Goal: Task Accomplishment & Management: Manage account settings

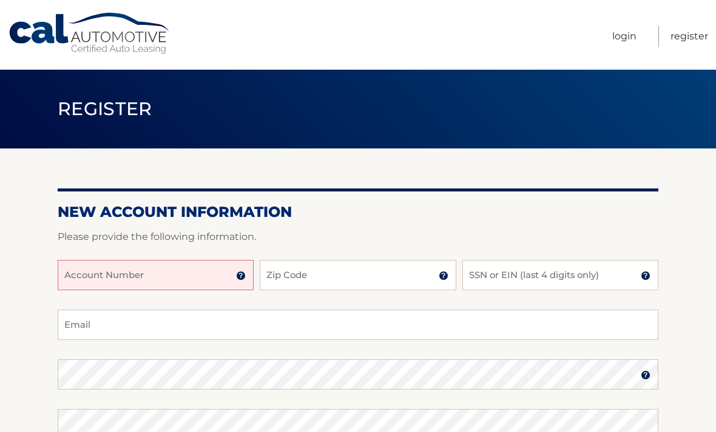
click at [156, 274] on input "Account Number" at bounding box center [156, 275] width 196 height 30
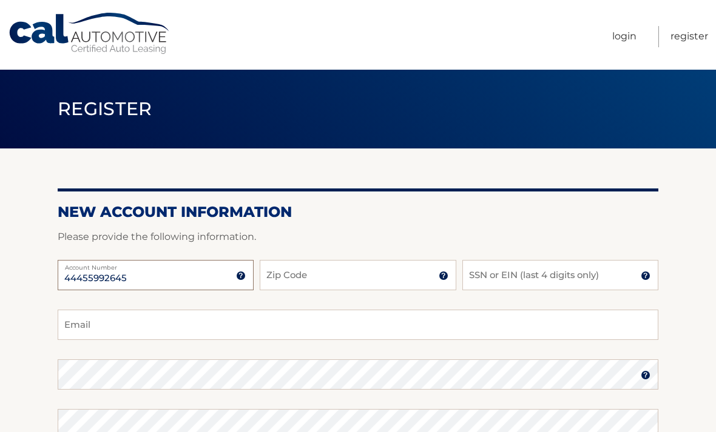
type input "44455992645"
click at [295, 287] on input "Zip Code" at bounding box center [358, 275] width 196 height 30
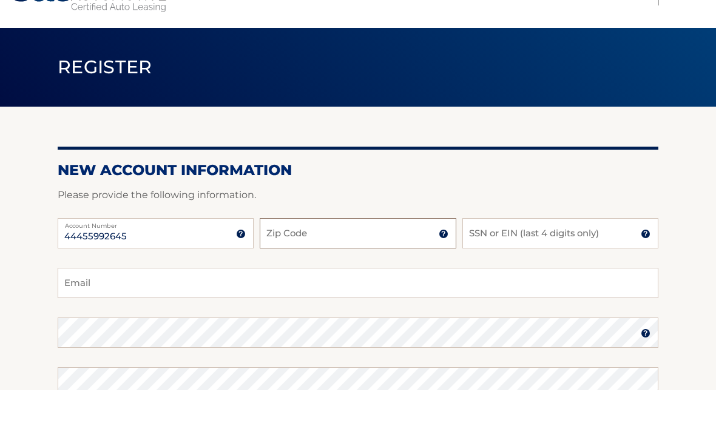
scroll to position [2, 0]
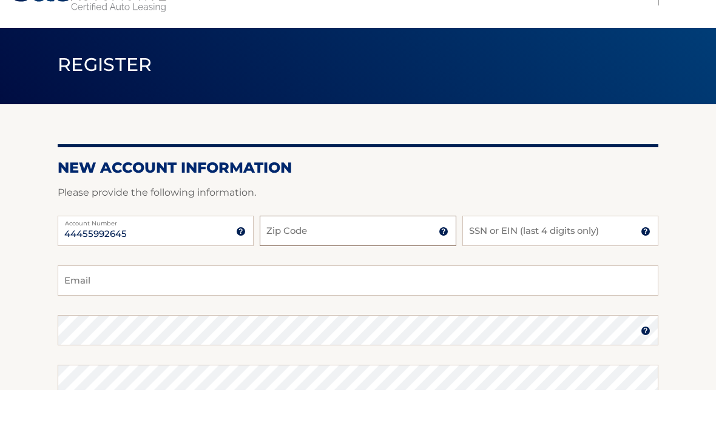
type input "19139"
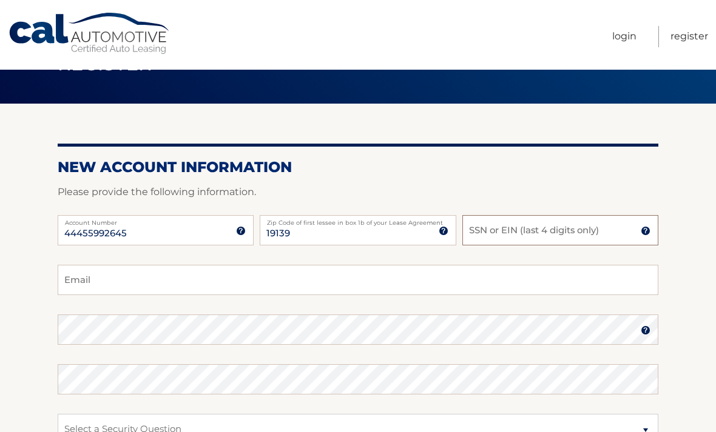
click at [486, 230] on input "SSN or EIN (last 4 digits only)" at bounding box center [560, 230] width 196 height 30
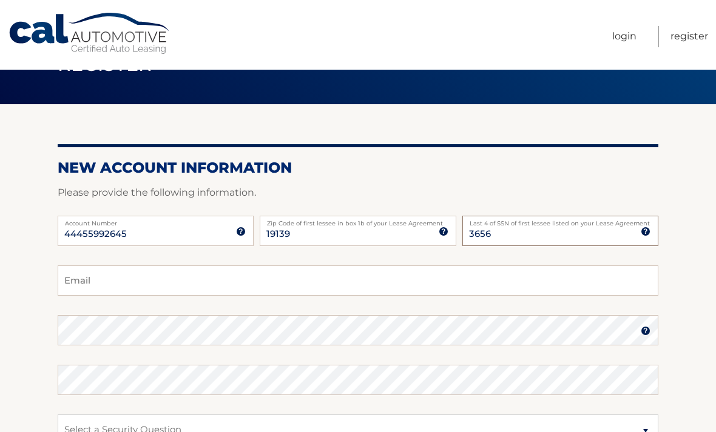
type input "3656"
click at [476, 281] on input "Email" at bounding box center [358, 281] width 600 height 30
type input "k"
type input "katepatriciaconroy@gmail.com"
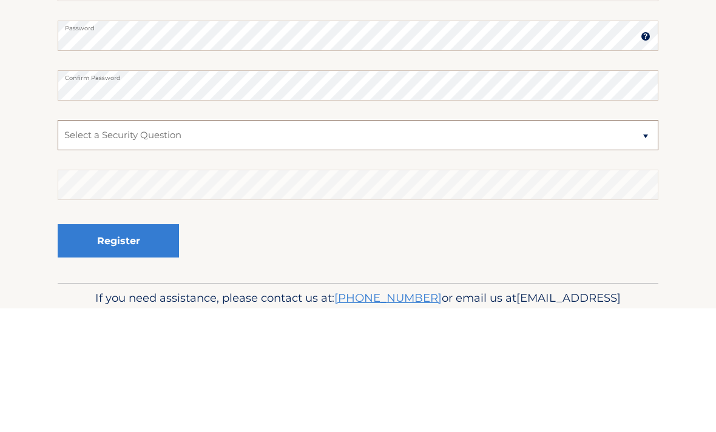
scroll to position [241, 0]
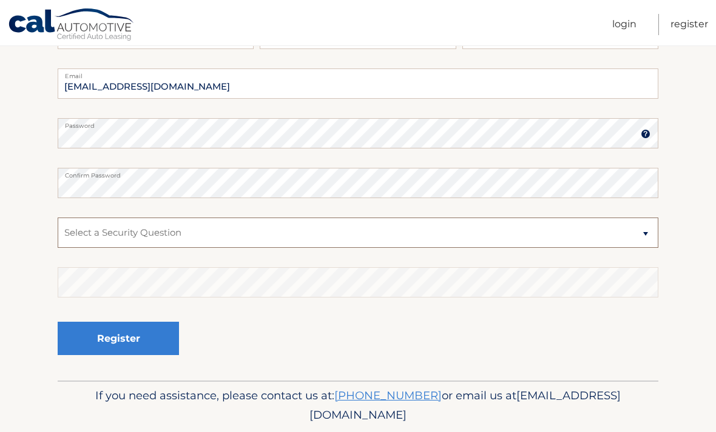
select select "5"
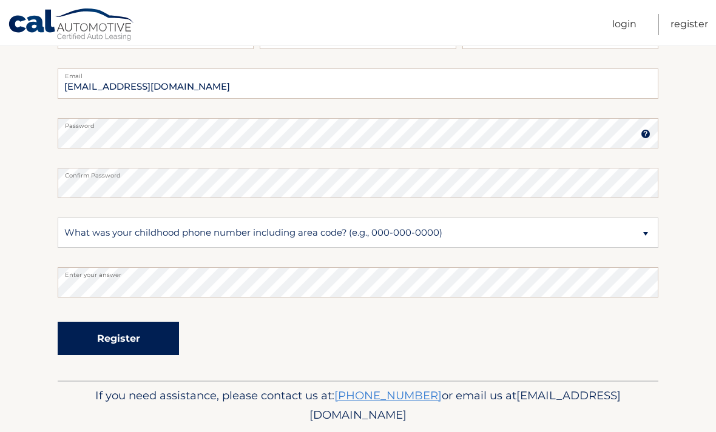
click at [141, 341] on button "Register" at bounding box center [118, 338] width 121 height 33
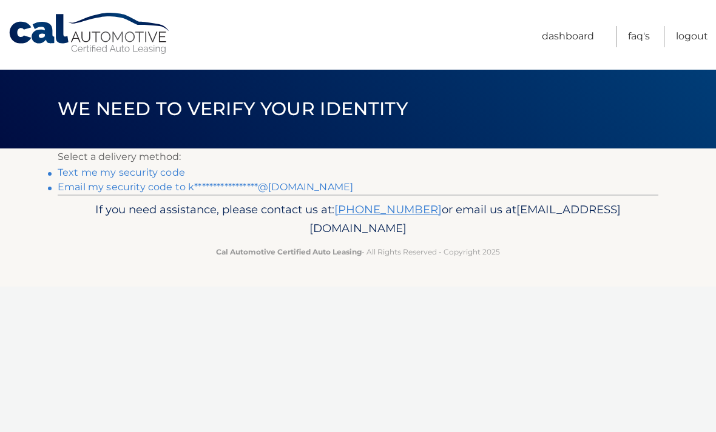
click at [146, 173] on link "Text me my security code" at bounding box center [121, 173] width 127 height 12
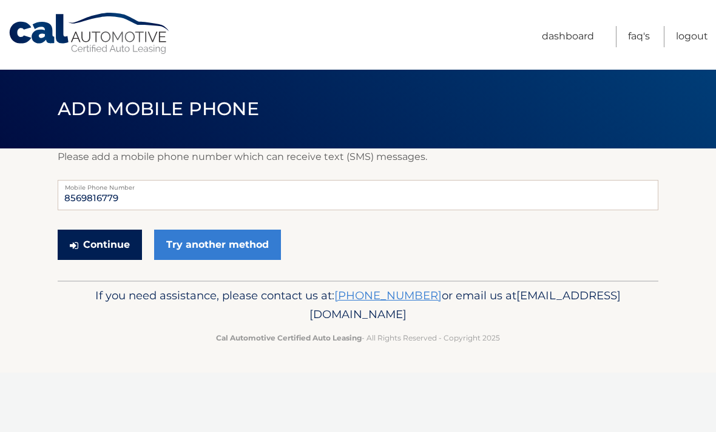
click at [117, 247] on button "Continue" at bounding box center [100, 245] width 84 height 30
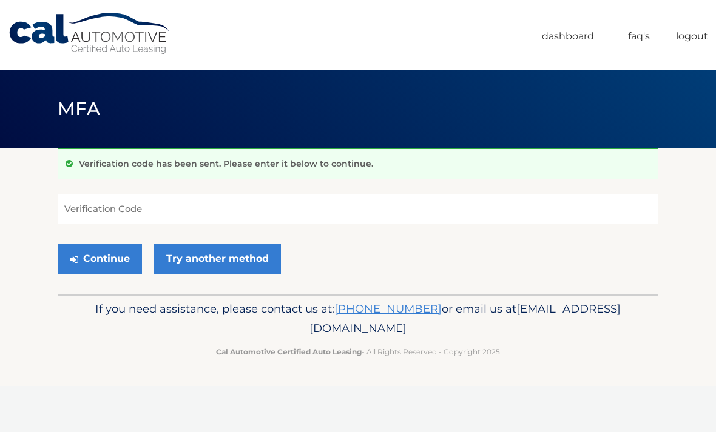
click at [152, 207] on input "Verification Code" at bounding box center [358, 209] width 600 height 30
type input "145808"
click at [99, 258] on button "Continue" at bounding box center [100, 259] width 84 height 30
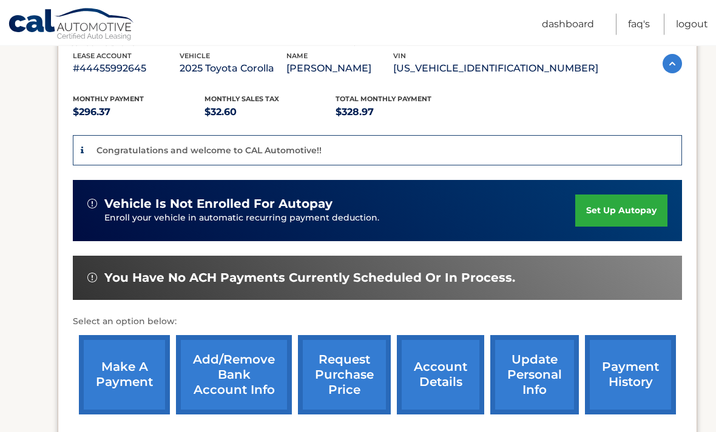
scroll to position [229, 0]
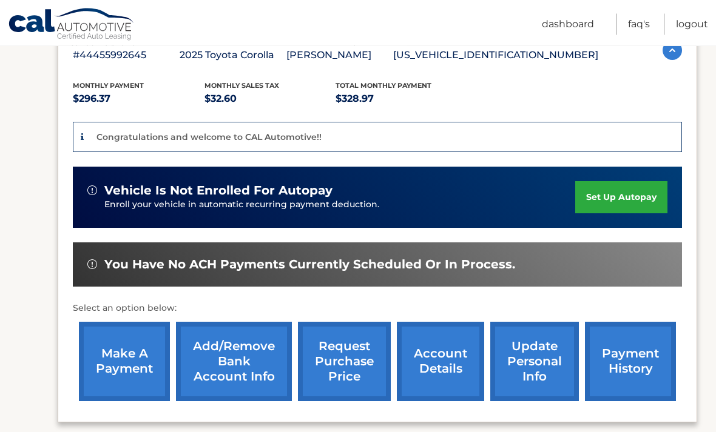
click at [627, 197] on link "set up autopay" at bounding box center [621, 198] width 92 height 32
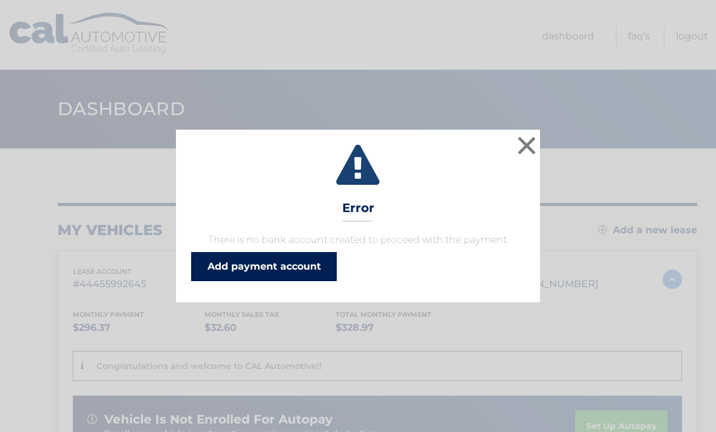
click at [309, 274] on link "Add payment account" at bounding box center [264, 266] width 146 height 29
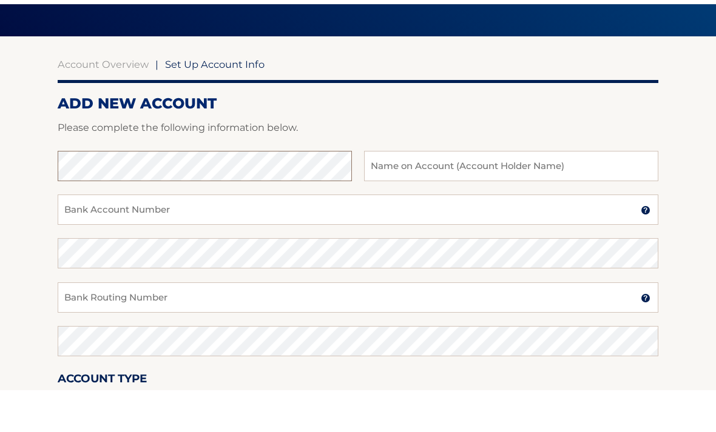
scroll to position [75, 0]
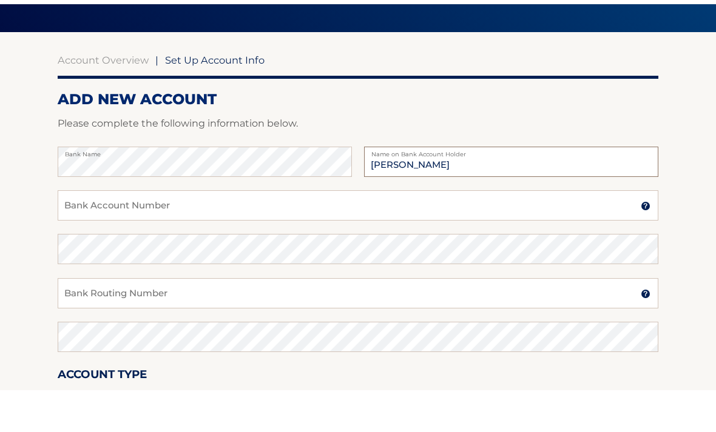
type input "Kate Conroy"
click at [256, 232] on input "Bank Account Number" at bounding box center [358, 247] width 600 height 30
type input "4282815310"
click at [165, 320] on div "Bank Routing Number A 9-digit number at the lower left corner of a check. Conta…" at bounding box center [358, 342] width 600 height 44
click at [165, 320] on input "Bank Routing Number" at bounding box center [358, 335] width 600 height 30
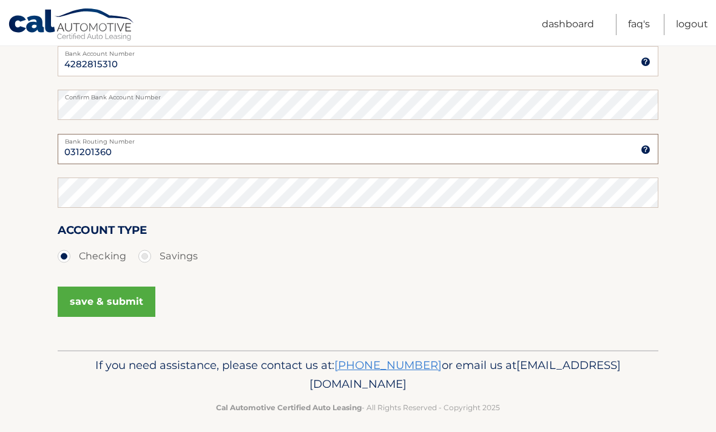
scroll to position [269, 0]
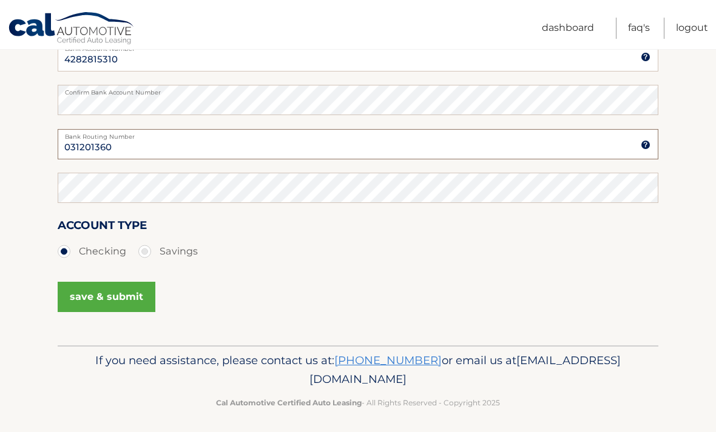
type input "031201360"
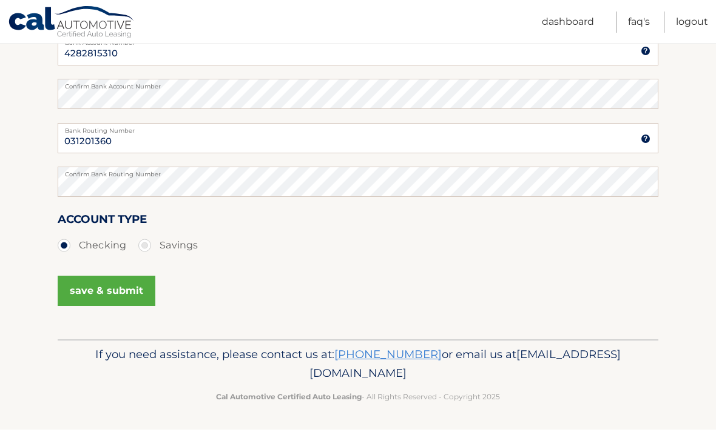
click at [130, 294] on button "save & submit" at bounding box center [107, 293] width 98 height 30
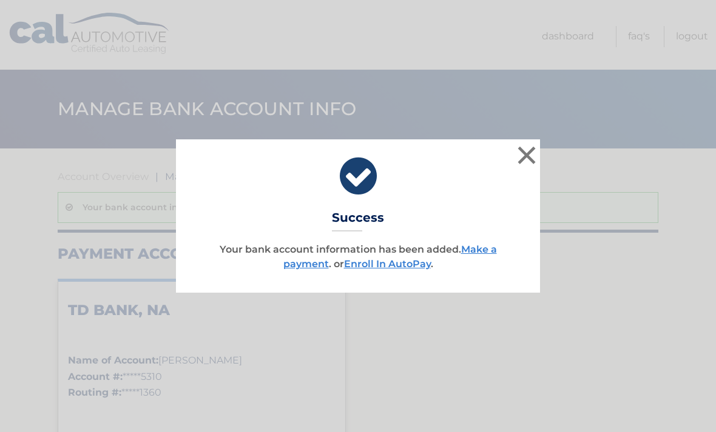
click at [406, 270] on p "Your bank account information has been added. Make a payment . or Enroll In Aut…" at bounding box center [358, 257] width 334 height 29
click at [397, 263] on link "Enroll In AutoPay" at bounding box center [387, 264] width 87 height 12
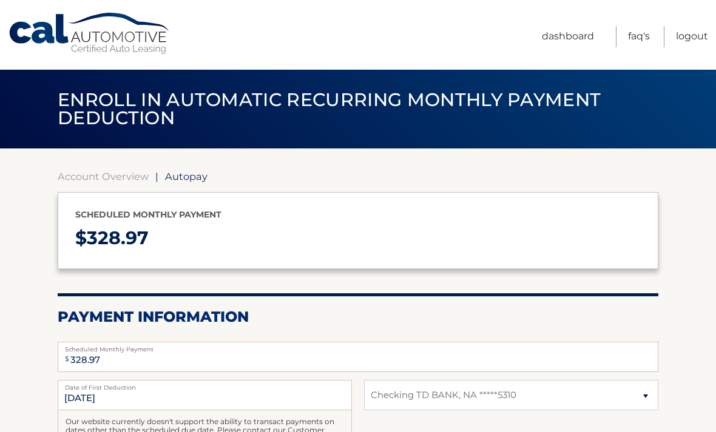
select select "NDVhZmZmM2QtMGMxZS00NGMzLThhMjUtNjkwZDhmNWM1NGE1"
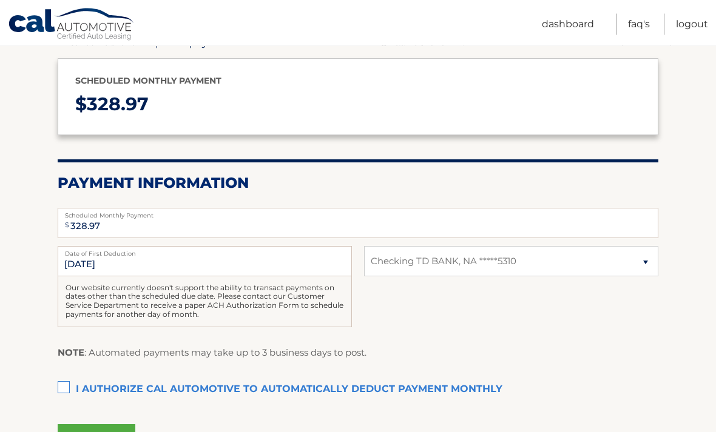
scroll to position [134, 0]
click at [154, 263] on input "[DATE]" at bounding box center [205, 261] width 294 height 30
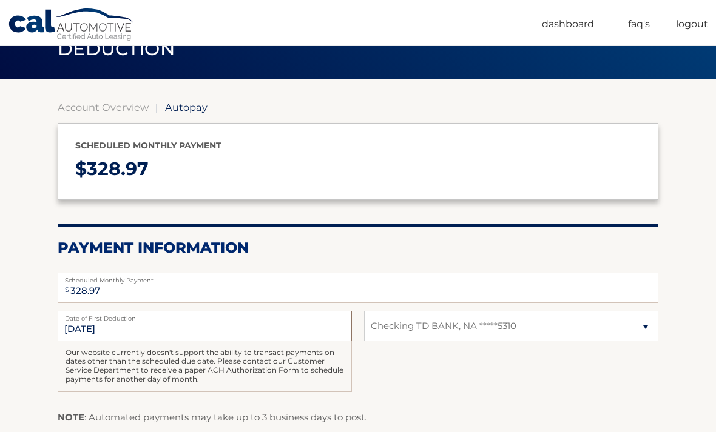
scroll to position [0, 0]
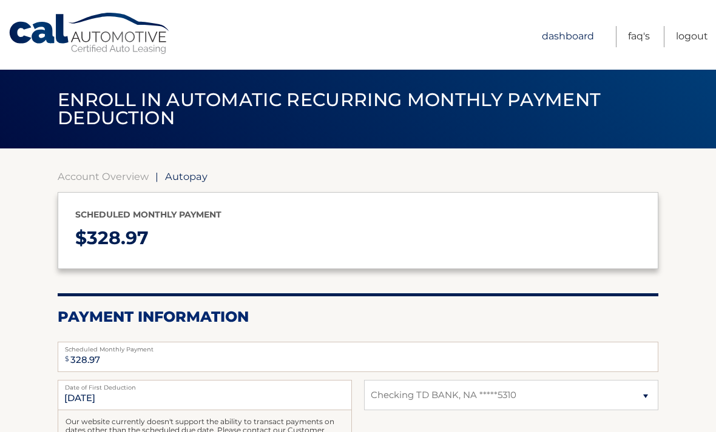
click at [571, 38] on link "Dashboard" at bounding box center [568, 36] width 52 height 21
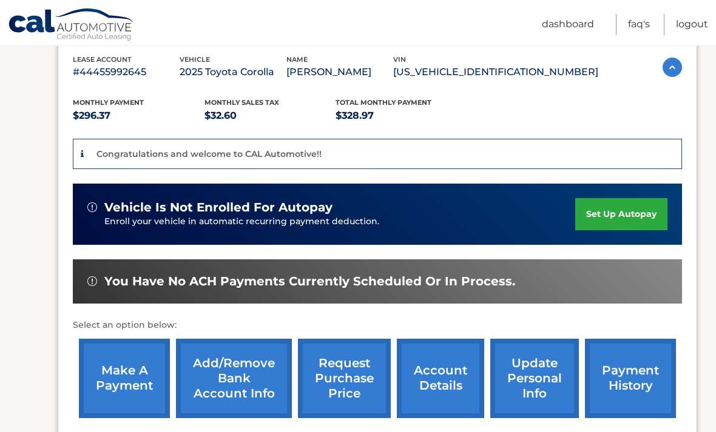
scroll to position [212, 0]
click at [645, 396] on link "payment history" at bounding box center [630, 379] width 91 height 79
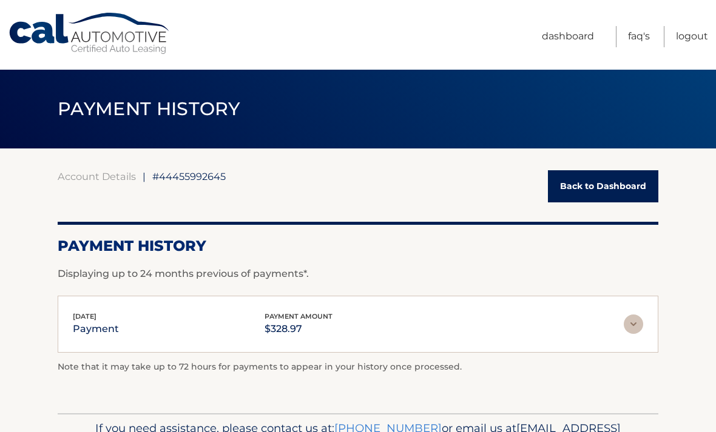
click at [590, 183] on link "Back to Dashboard" at bounding box center [603, 186] width 110 height 32
